Goal: Find specific page/section: Find specific page/section

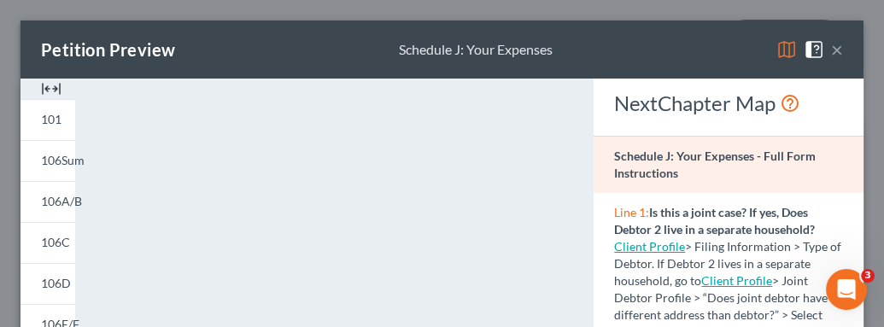
click at [831, 42] on button "×" at bounding box center [837, 49] width 12 height 21
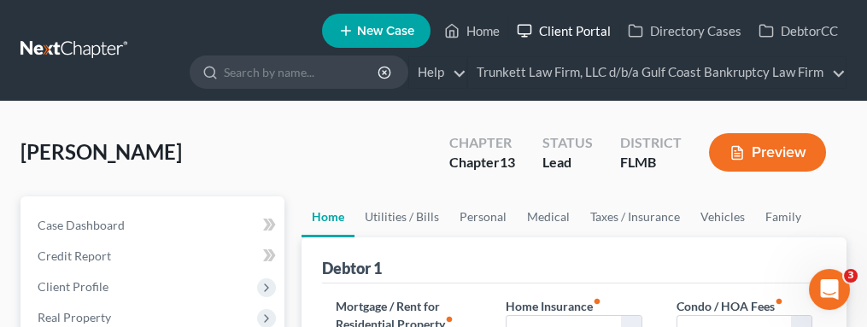
click at [592, 27] on link "Client Portal" at bounding box center [563, 30] width 111 height 31
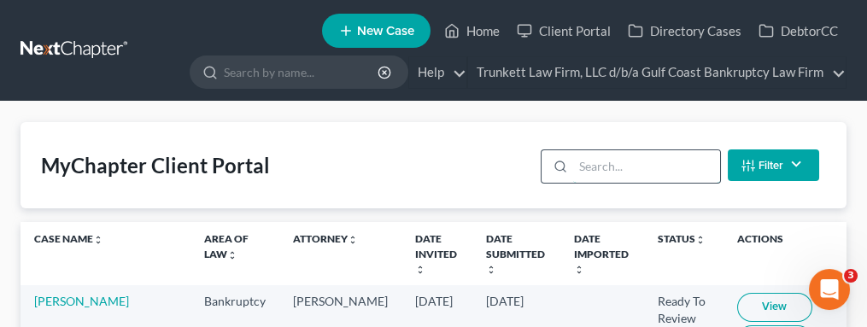
click at [619, 161] on input "search" at bounding box center [646, 166] width 146 height 32
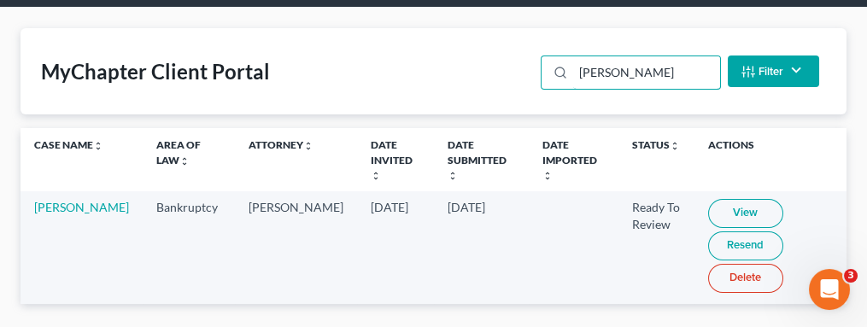
scroll to position [114, 0]
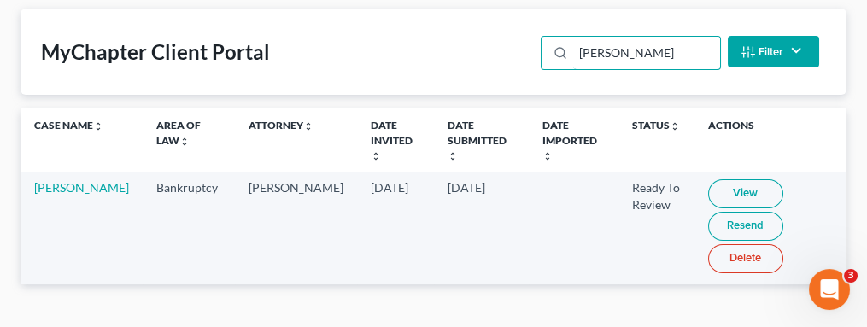
type input "[PERSON_NAME]"
click at [708, 179] on link "View" at bounding box center [745, 193] width 75 height 29
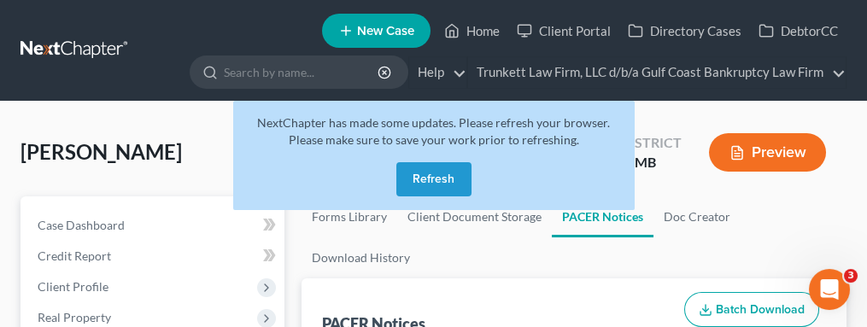
click at [434, 177] on button "Refresh" at bounding box center [433, 179] width 75 height 34
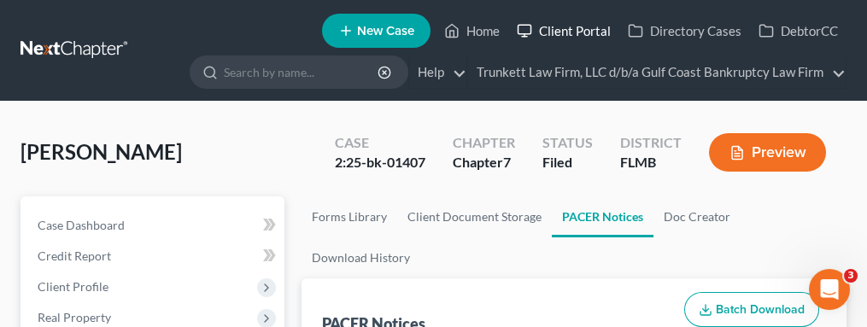
click at [591, 29] on link "Client Portal" at bounding box center [563, 30] width 111 height 31
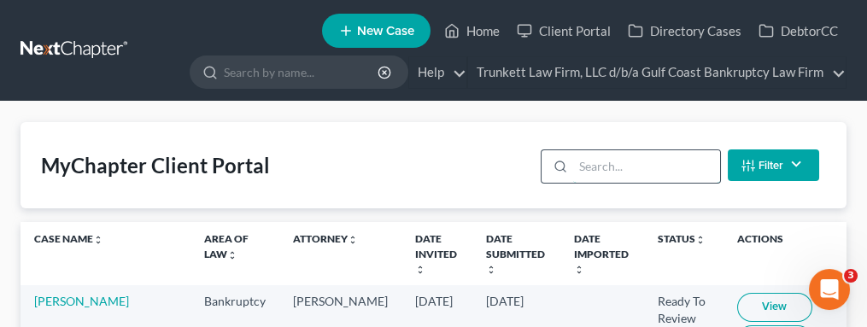
click at [591, 162] on input "search" at bounding box center [646, 166] width 146 height 32
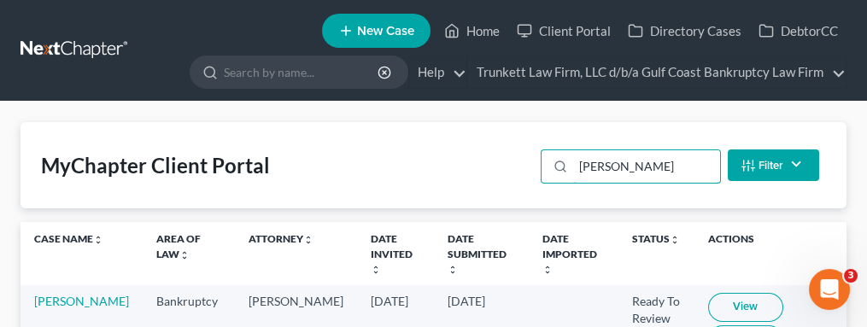
type input "[PERSON_NAME]"
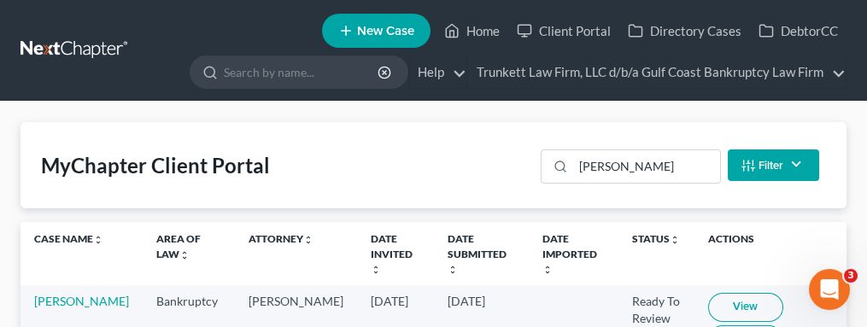
click at [708, 293] on link "View" at bounding box center [745, 307] width 75 height 29
click at [495, 25] on link "Home" at bounding box center [472, 30] width 73 height 31
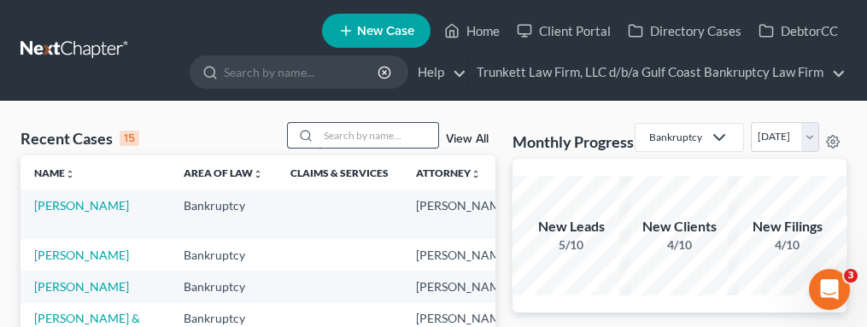
click at [370, 128] on input "search" at bounding box center [379, 135] width 120 height 25
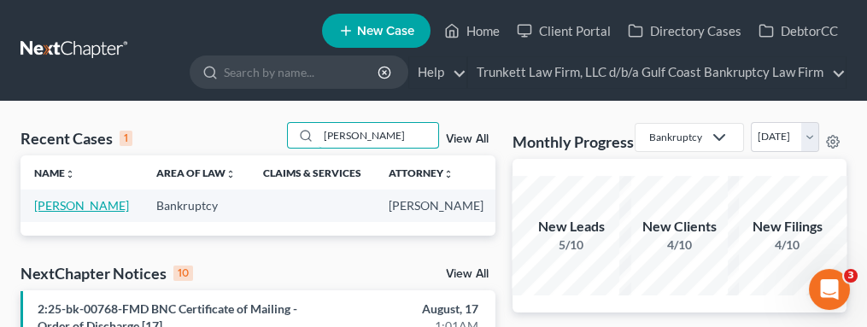
type input "[PERSON_NAME]"
click at [42, 213] on link "[PERSON_NAME]" at bounding box center [81, 205] width 95 height 15
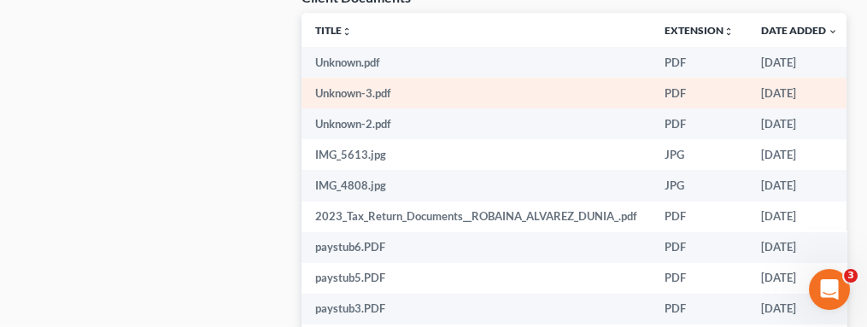
scroll to position [1423, 0]
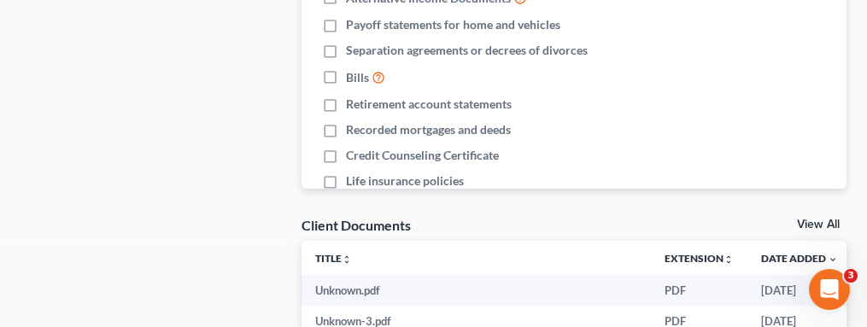
click at [818, 219] on link "View All" at bounding box center [818, 225] width 43 height 12
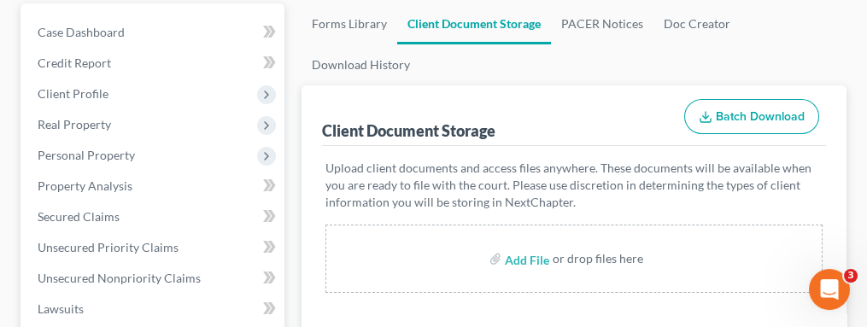
scroll to position [227, 0]
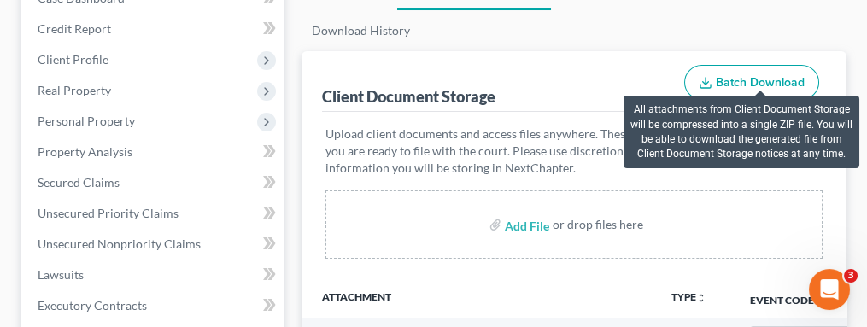
click at [734, 83] on span "Batch Download" at bounding box center [760, 82] width 89 height 15
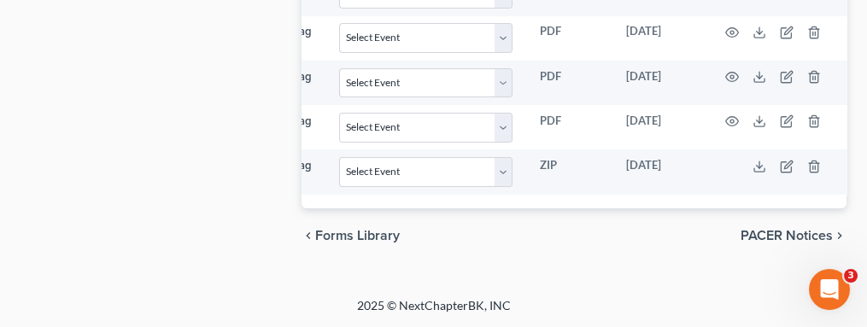
scroll to position [0, 414]
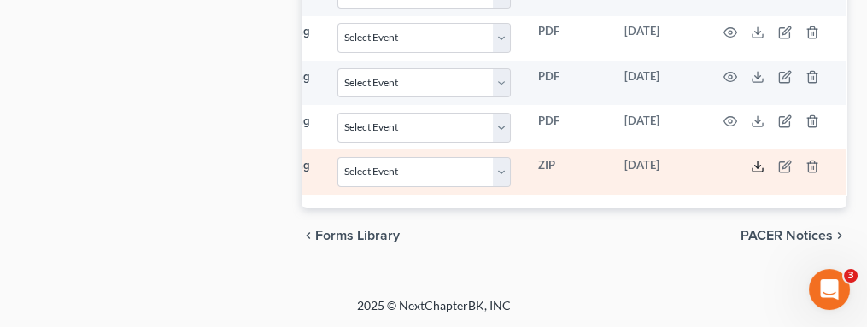
click at [758, 161] on line at bounding box center [758, 164] width 0 height 7
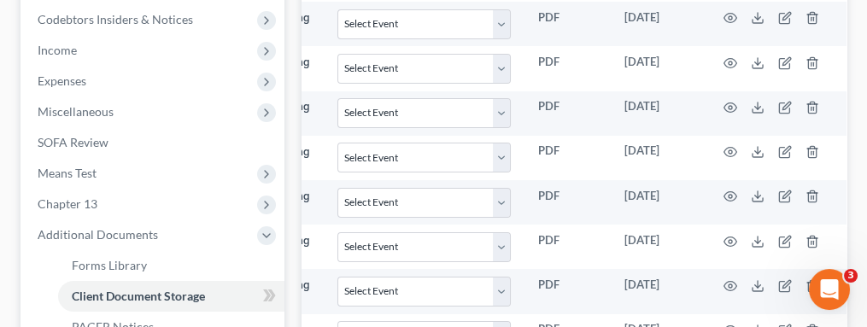
scroll to position [0, 0]
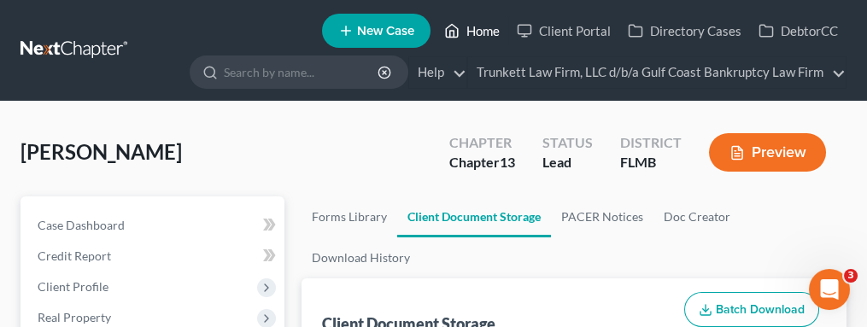
click at [488, 25] on link "Home" at bounding box center [472, 30] width 73 height 31
